Goal: Navigation & Orientation: Find specific page/section

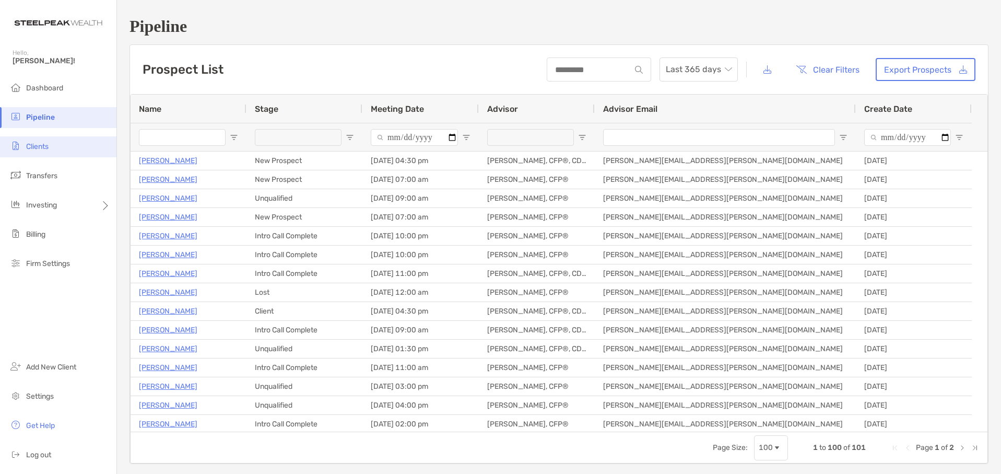
click at [44, 141] on li "Clients" at bounding box center [58, 146] width 116 height 21
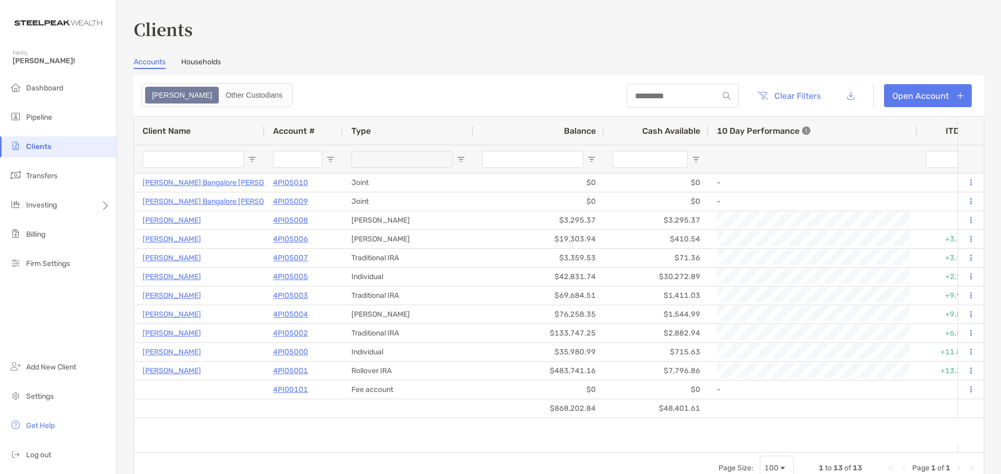
click at [215, 62] on link "Households" at bounding box center [201, 62] width 40 height 11
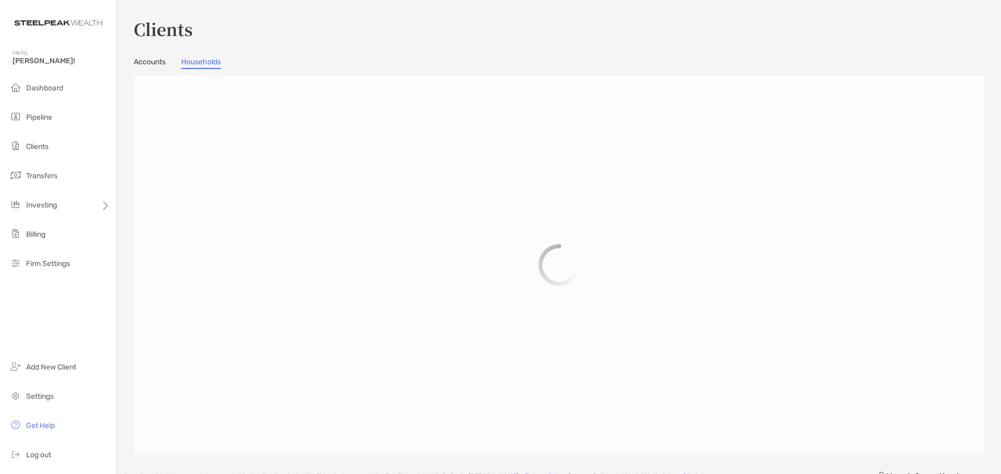
click at [157, 67] on link "Accounts" at bounding box center [150, 62] width 32 height 11
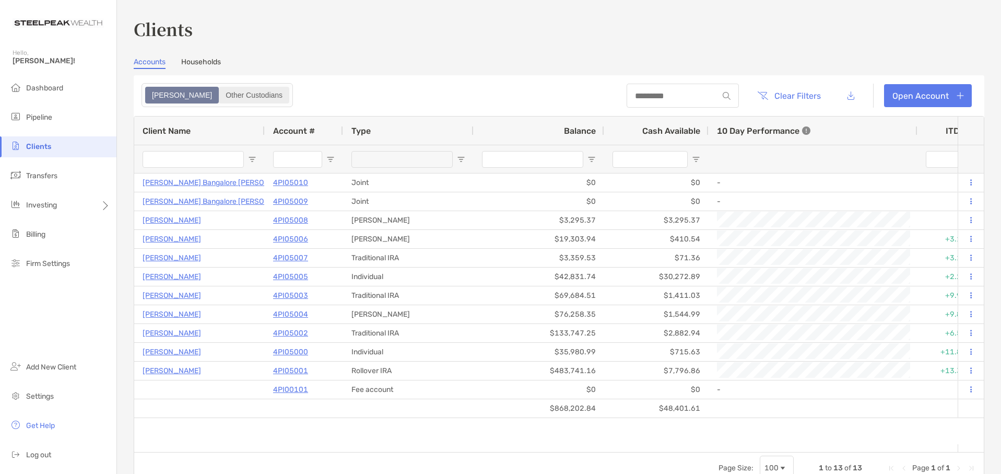
click at [220, 91] on div "Other Custodians" at bounding box center [254, 95] width 68 height 15
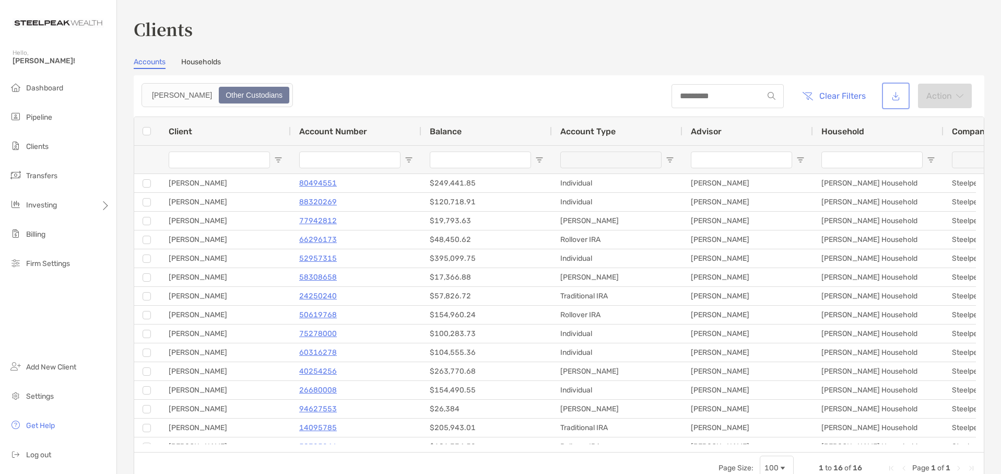
click at [892, 99] on button "button" at bounding box center [896, 96] width 24 height 22
click at [153, 91] on div "[PERSON_NAME]" at bounding box center [182, 95] width 72 height 15
